Goal: Information Seeking & Learning: Learn about a topic

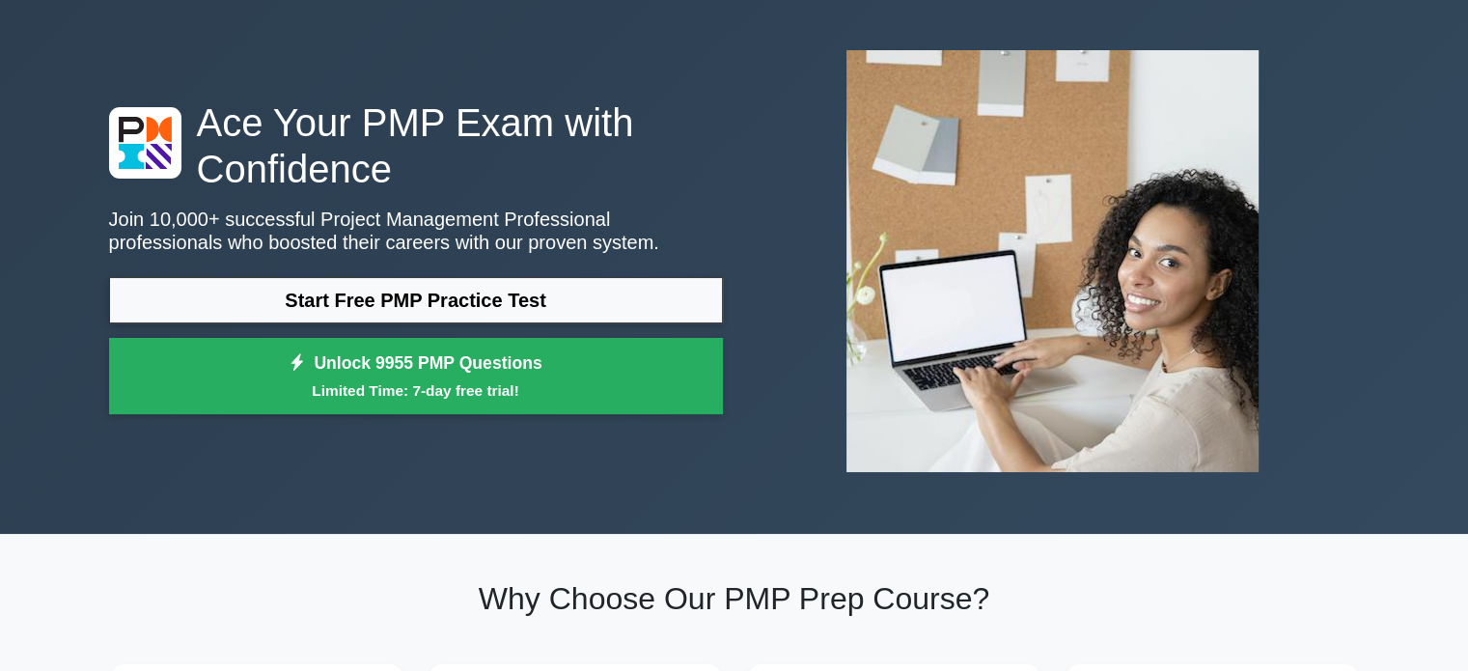
scroll to position [77, 0]
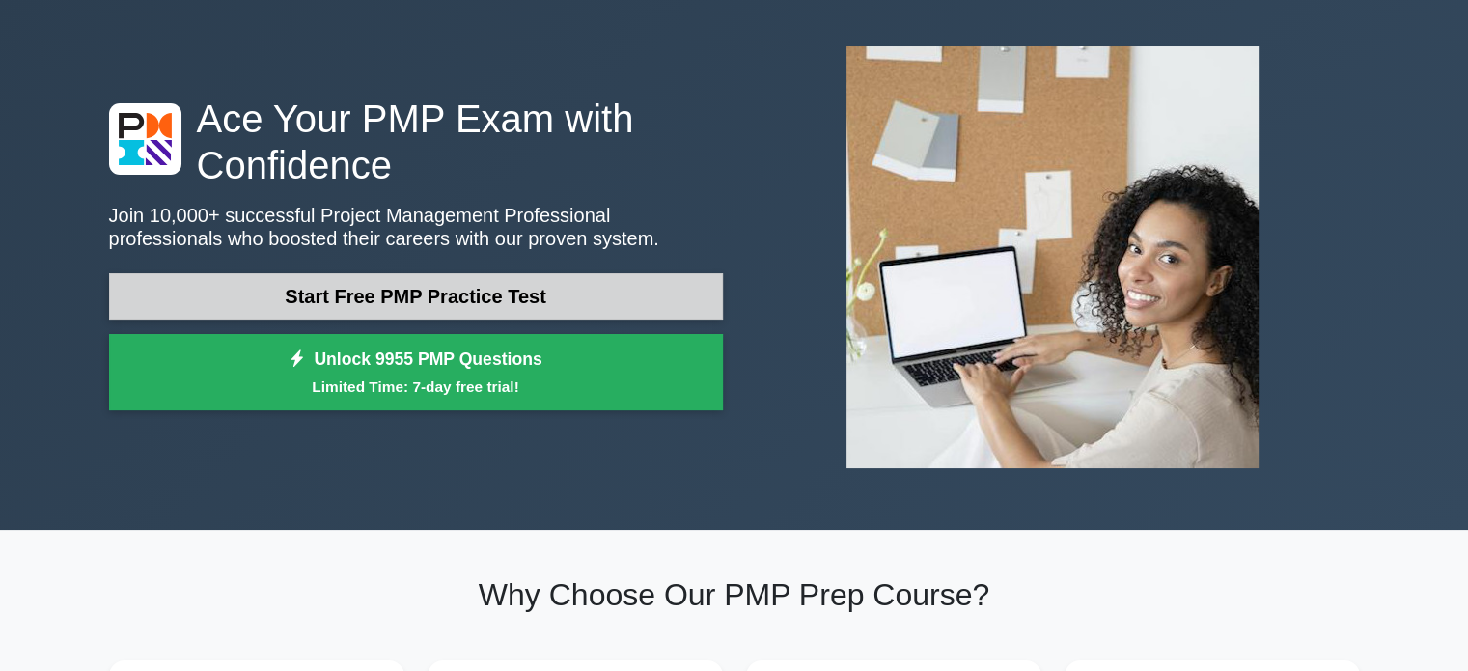
click at [619, 282] on link "Start Free PMP Practice Test" at bounding box center [416, 296] width 614 height 46
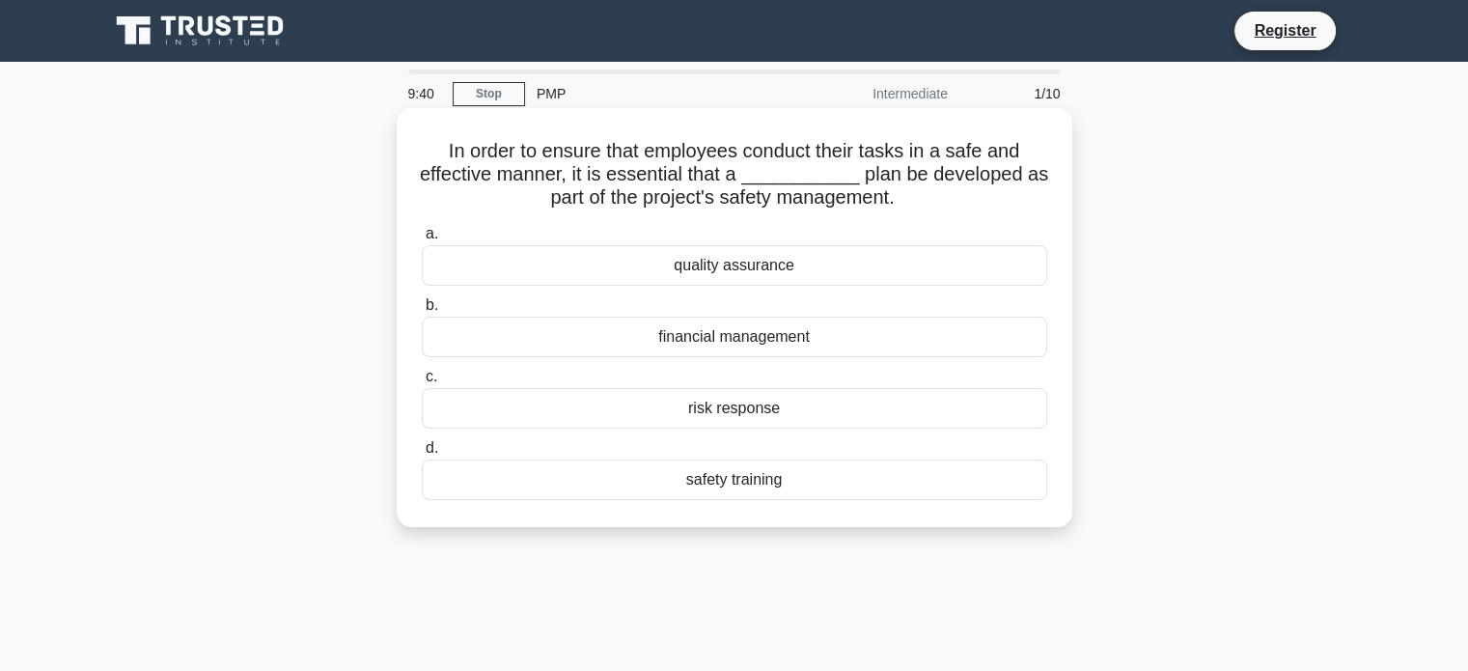
click at [733, 470] on div "safety training" at bounding box center [734, 479] width 625 height 41
click at [422, 455] on input "d. safety training" at bounding box center [422, 448] width 0 height 13
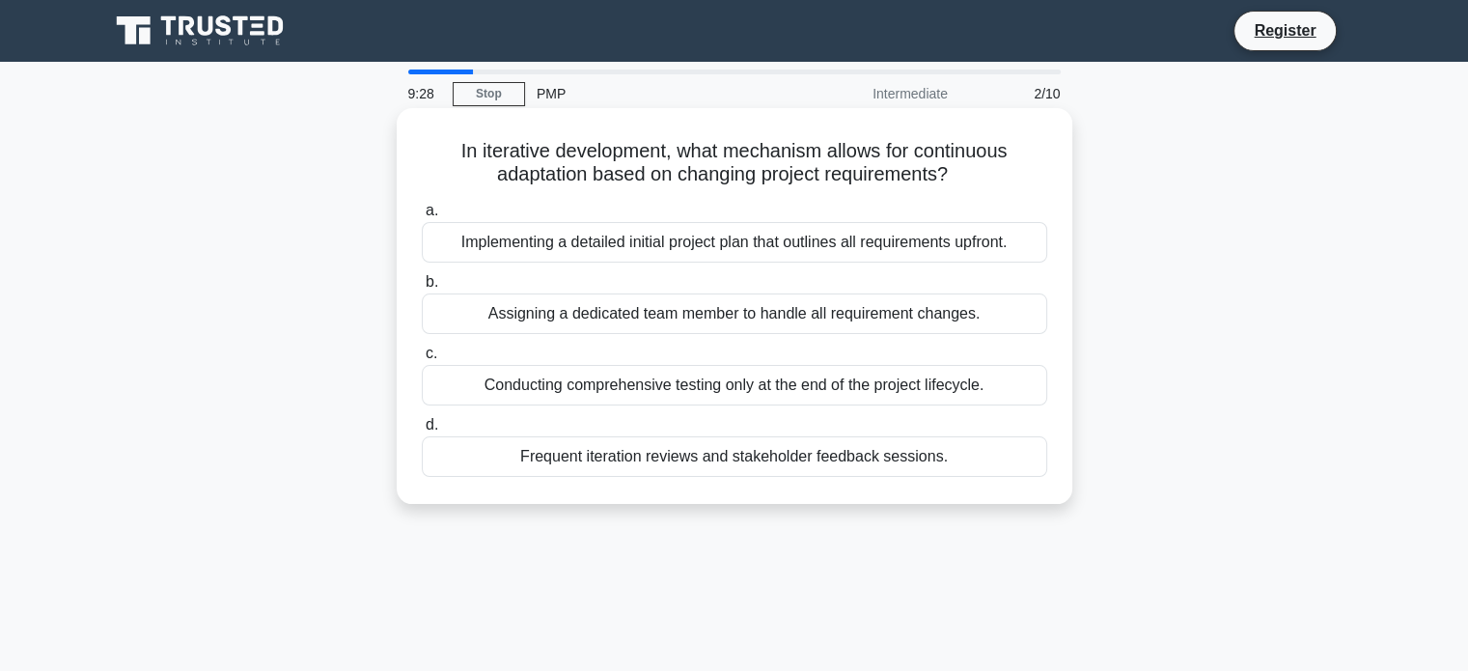
click at [658, 463] on div "Frequent iteration reviews and stakeholder feedback sessions." at bounding box center [734, 456] width 625 height 41
click at [422, 431] on input "d. Frequent iteration reviews and stakeholder feedback sessions." at bounding box center [422, 425] width 0 height 13
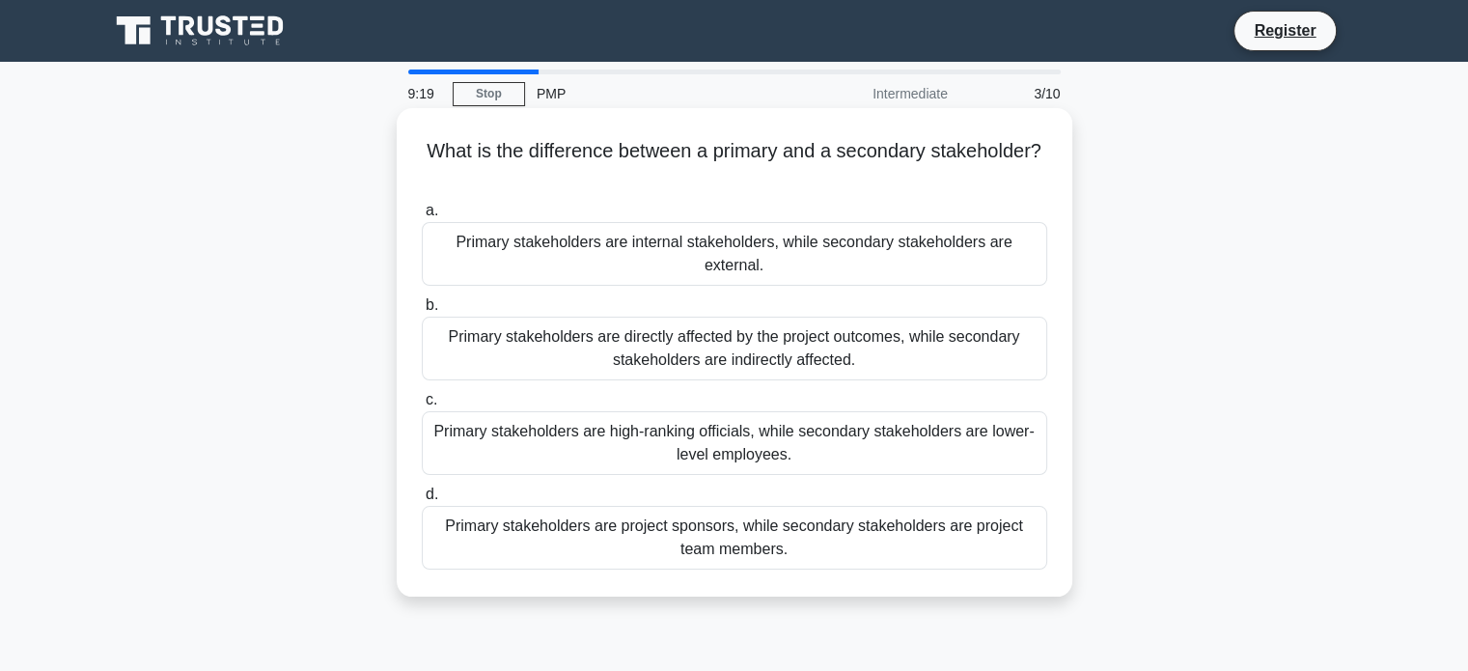
click at [664, 318] on div "Primary stakeholders are directly affected by the project outcomes, while secon…" at bounding box center [734, 349] width 625 height 64
click at [422, 312] on input "b. Primary stakeholders are directly affected by the project outcomes, while se…" at bounding box center [422, 305] width 0 height 13
